Goal: Use online tool/utility: Utilize a website feature to perform a specific function

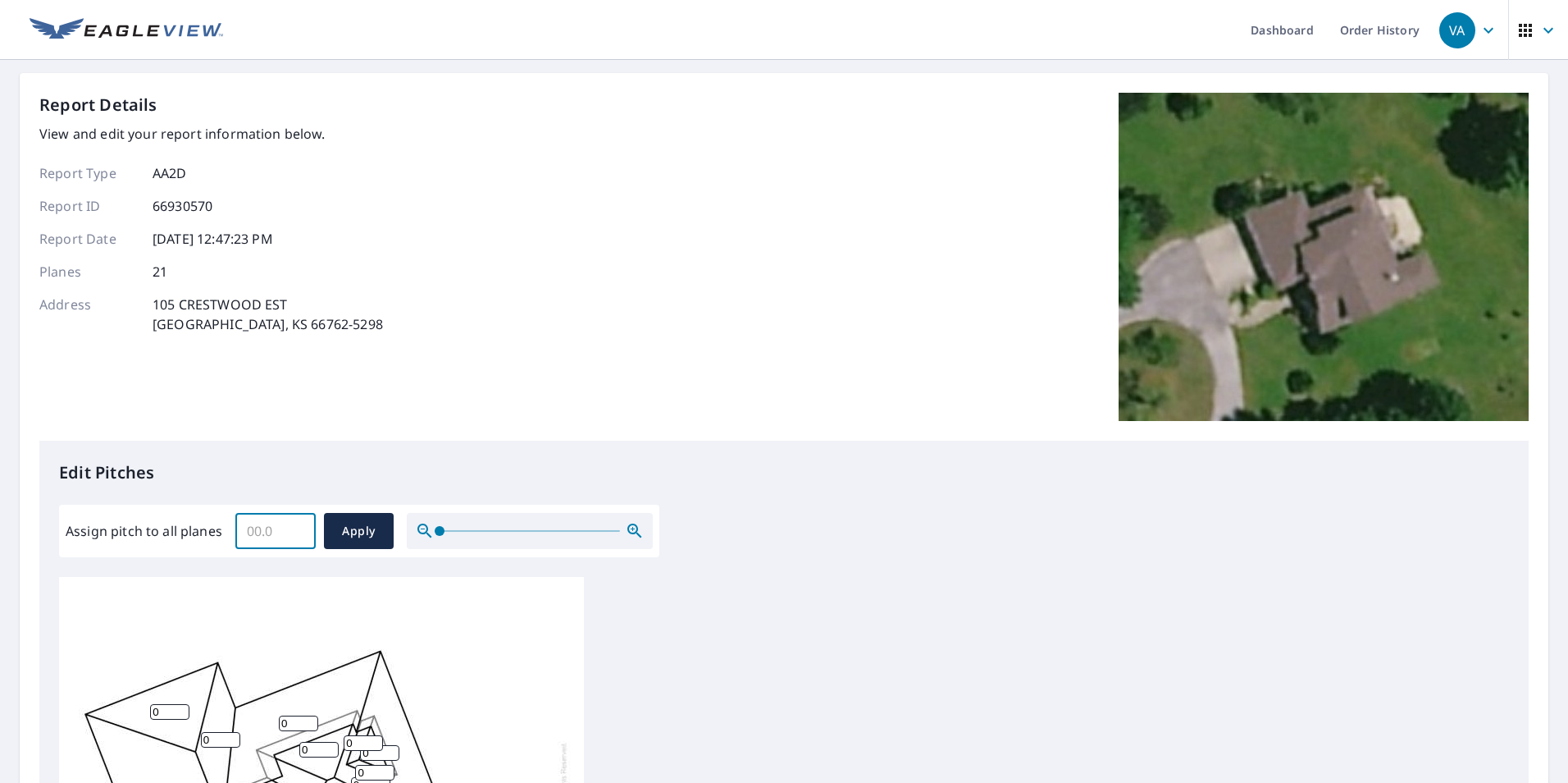
click at [263, 529] on input "Assign pitch to all planes" at bounding box center [276, 531] width 80 height 46
type input "6"
click at [329, 524] on button "Apply" at bounding box center [358, 531] width 70 height 36
type input "6"
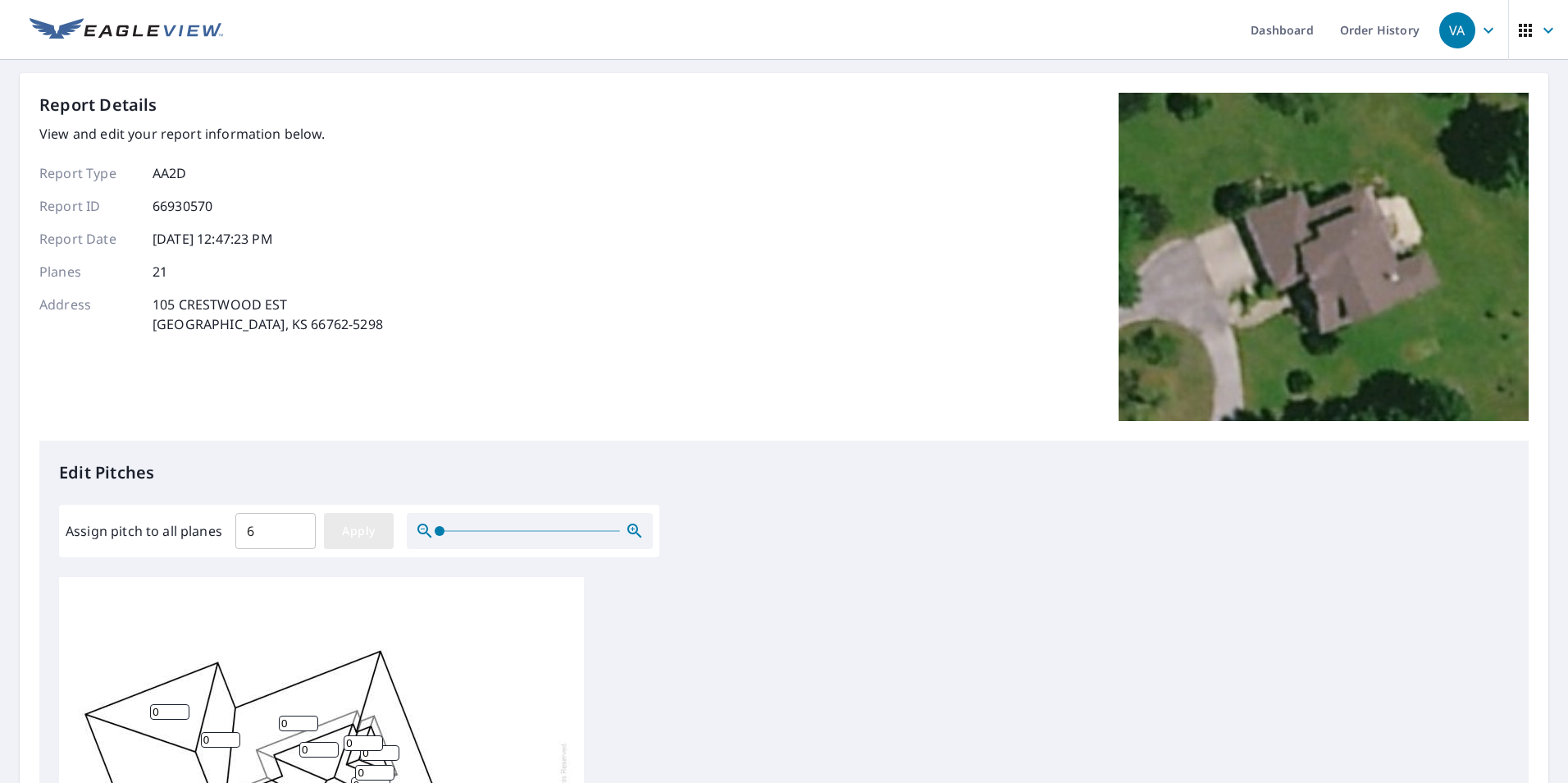
type input "6"
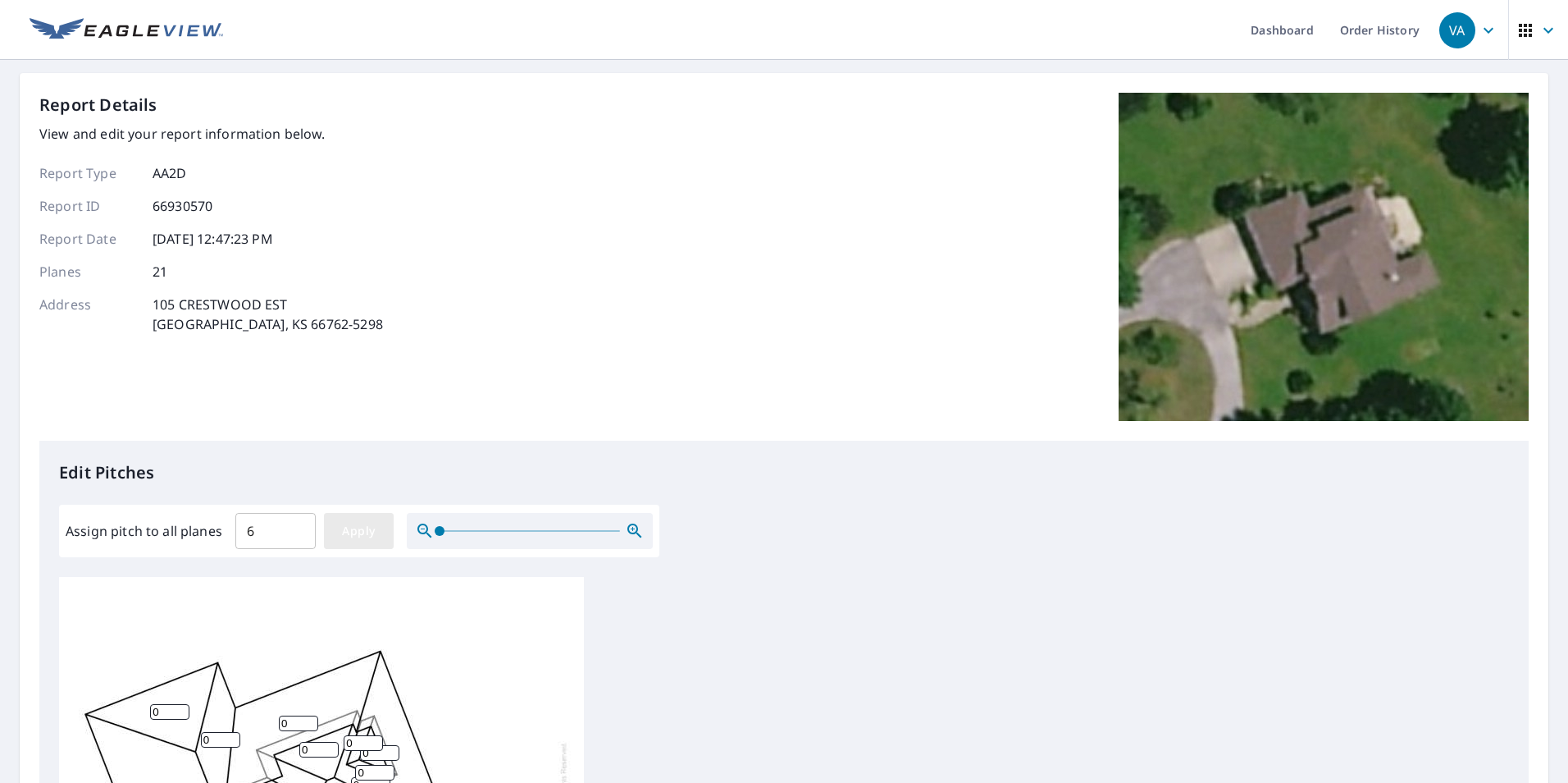
type input "6"
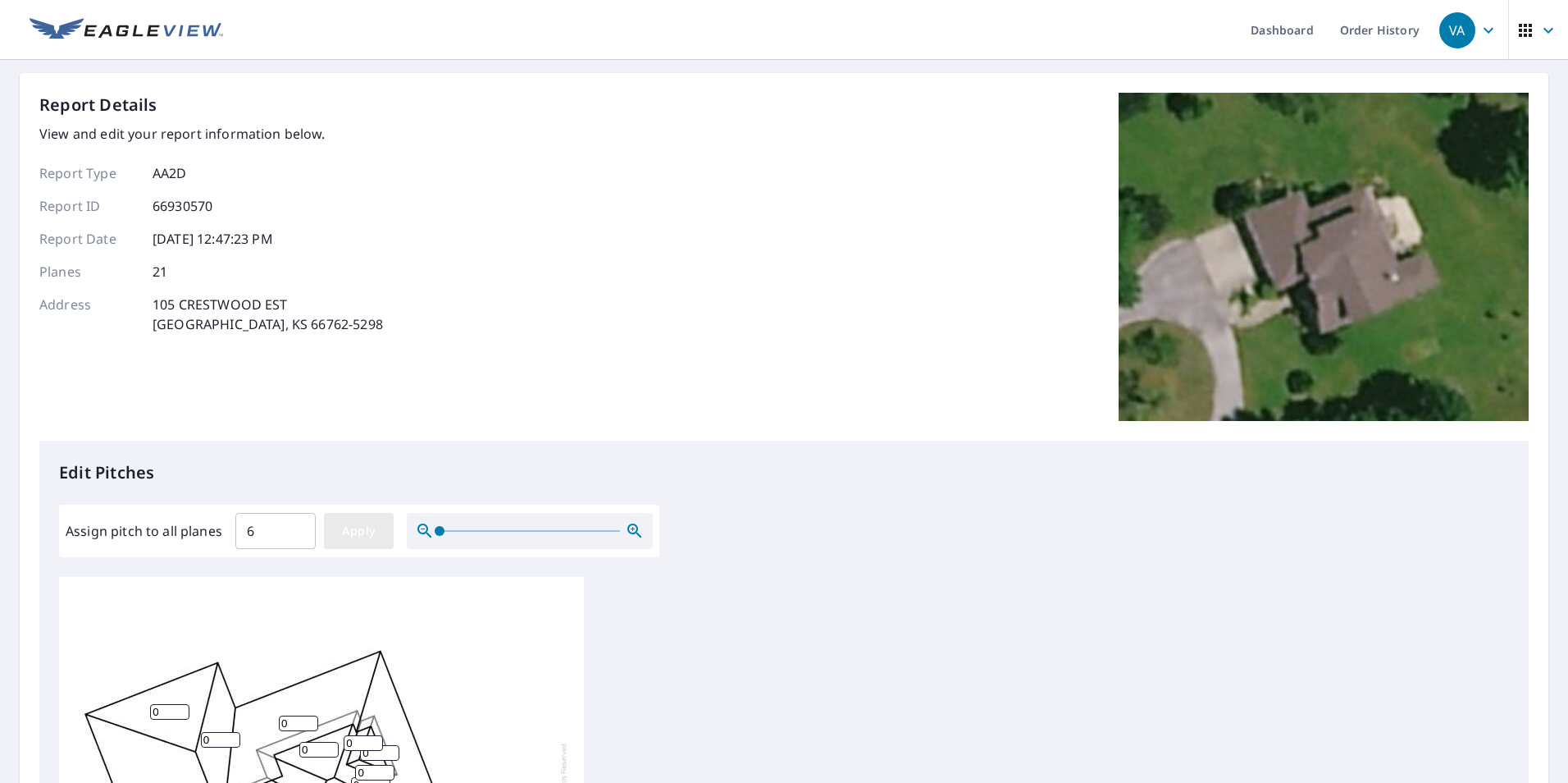
type input "6"
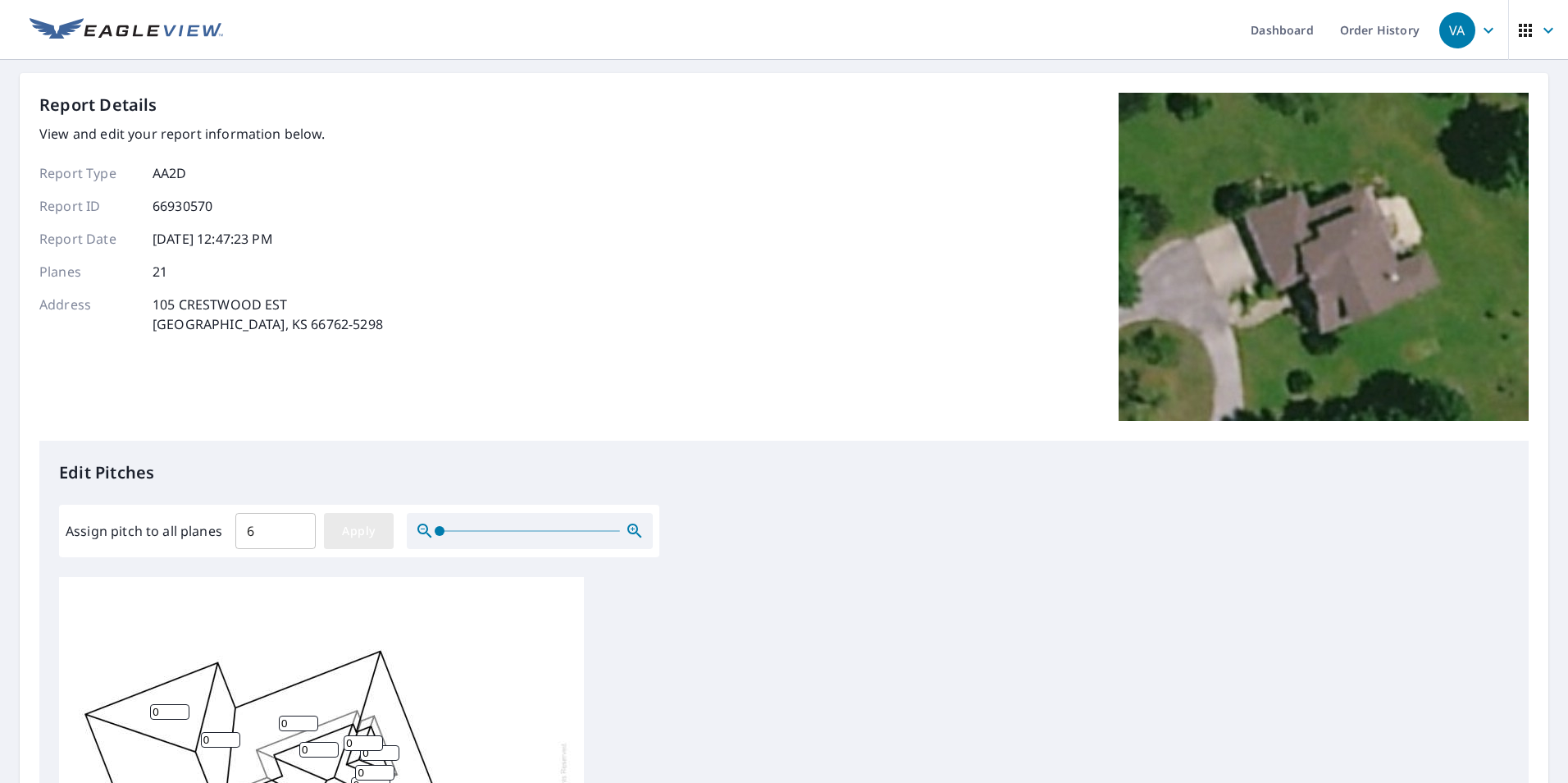
type input "6"
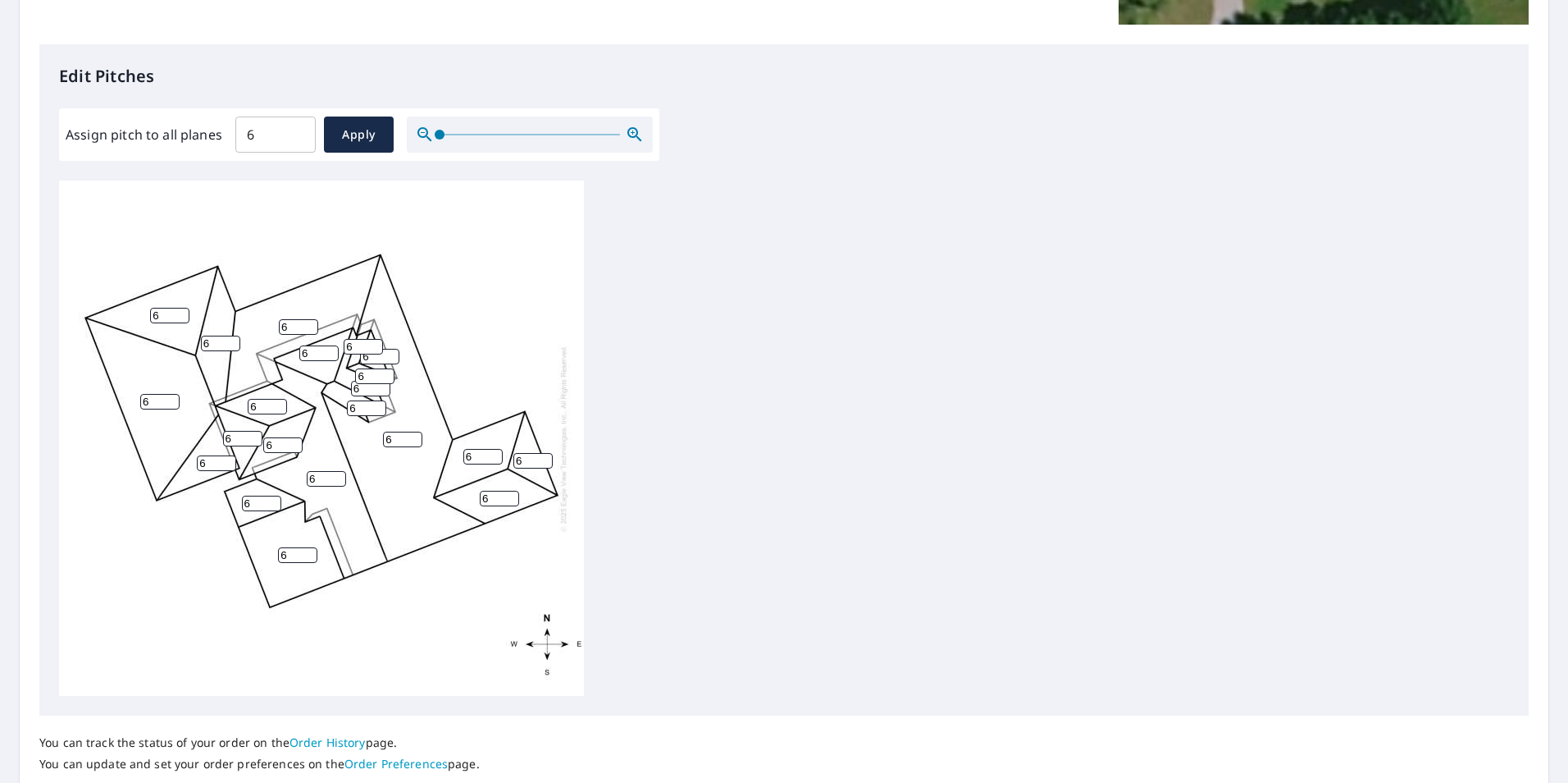
scroll to position [516, 0]
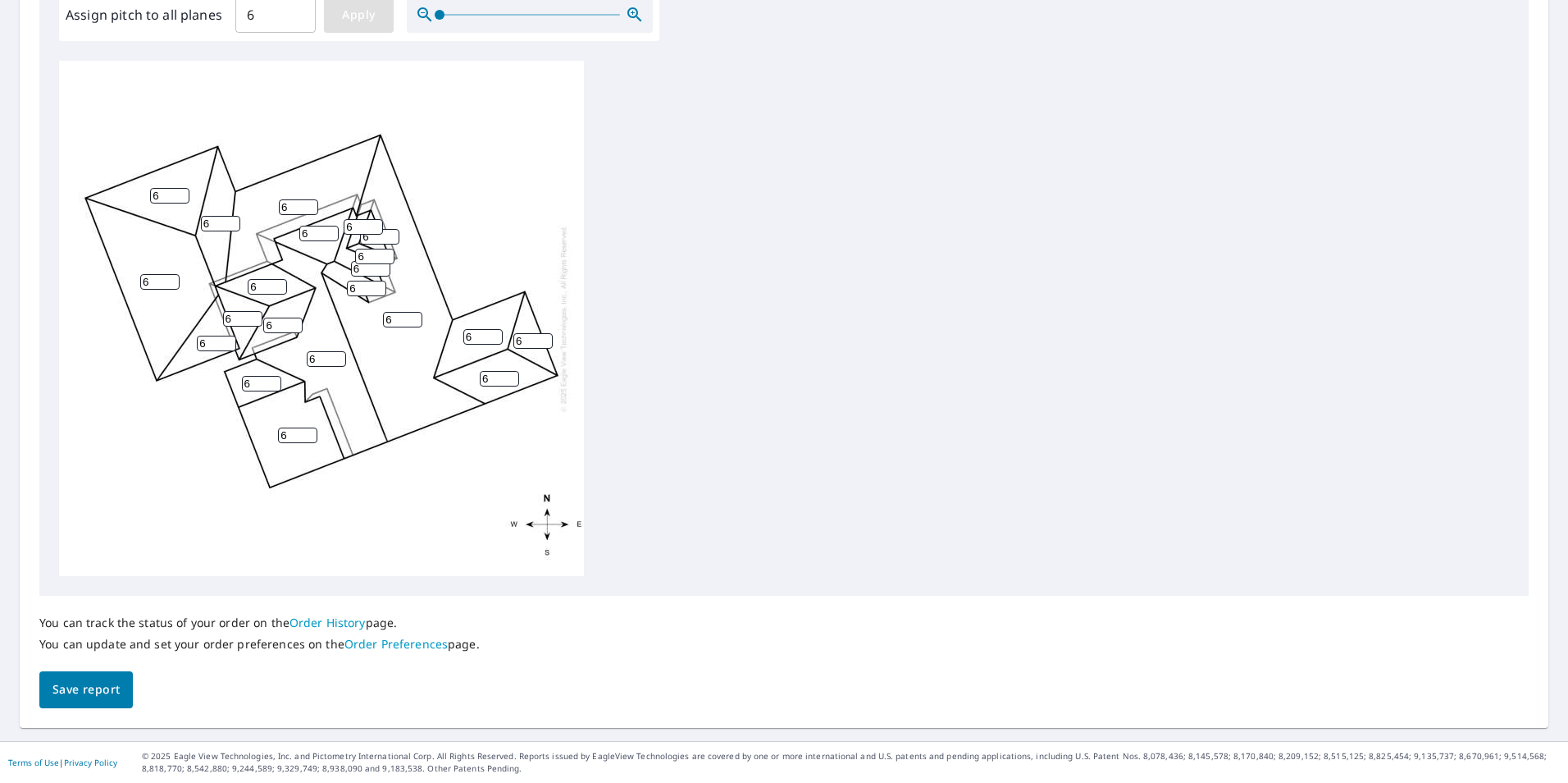
click at [359, 23] on span "Apply" at bounding box center [359, 14] width 44 height 20
click at [83, 698] on span "Save report" at bounding box center [86, 688] width 67 height 20
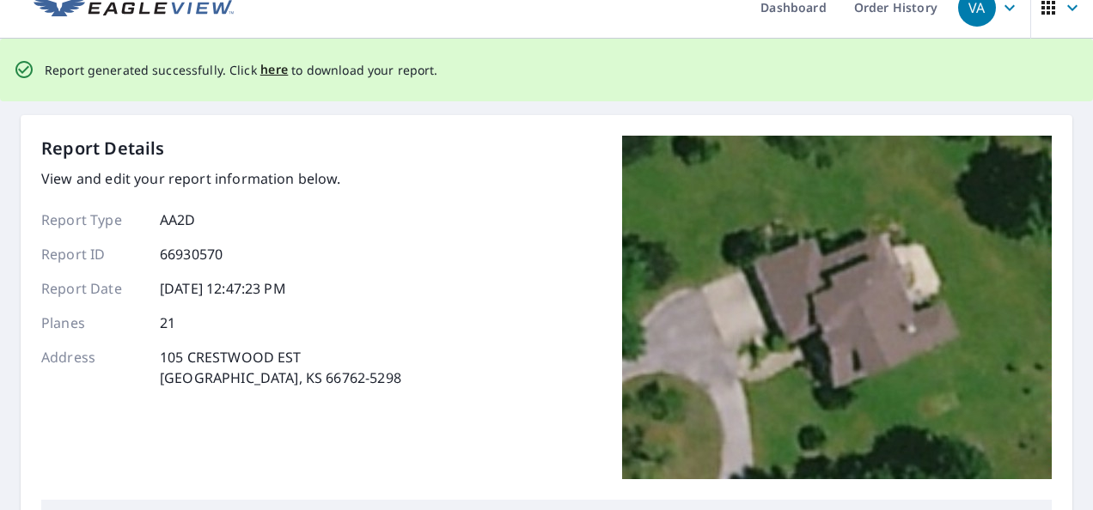
scroll to position [22, 0]
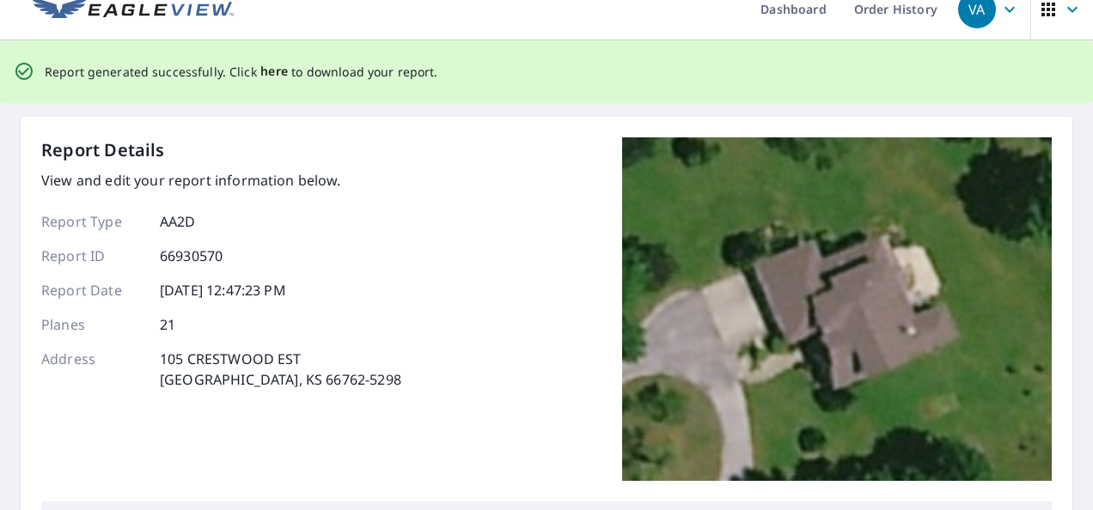
click at [268, 74] on span "here" at bounding box center [274, 71] width 28 height 21
